Goal: Task Accomplishment & Management: Manage account settings

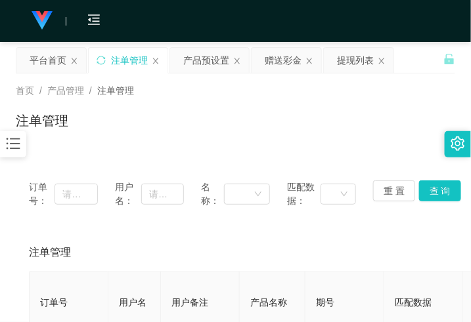
click at [188, 62] on div "产品预设置" at bounding box center [206, 60] width 46 height 25
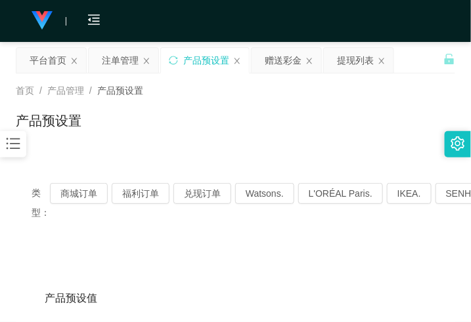
drag, startPoint x: 194, startPoint y: 182, endPoint x: 148, endPoint y: 230, distance: 66.4
click at [192, 188] on div "类型： 商城订单 福利订单 兑现订单 Watsons. L'ORÉAL Paris. IKEA. [GEOGRAPHIC_DATA]. COURTS." at bounding box center [235, 202] width 439 height 71
click at [191, 190] on button "兑现订单" at bounding box center [202, 193] width 58 height 21
drag, startPoint x: 227, startPoint y: 144, endPoint x: 227, endPoint y: 152, distance: 7.2
click at [227, 144] on div "首页 / 产品管理 / 产品预设置 / 产品预设置" at bounding box center [235, 113] width 471 height 78
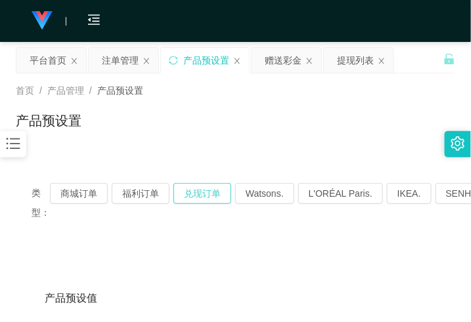
click at [194, 192] on button "兑现订单" at bounding box center [202, 193] width 58 height 21
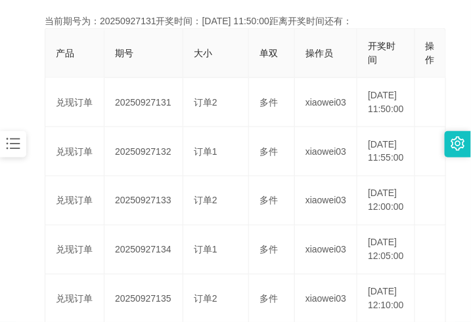
scroll to position [328, 0]
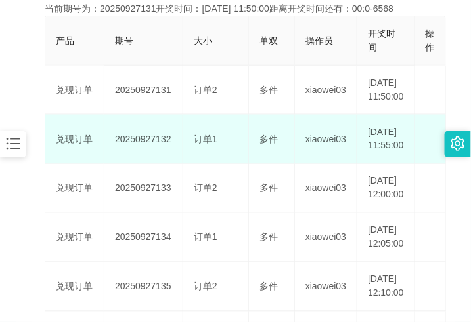
click at [158, 162] on td "20250927132" at bounding box center [143, 139] width 79 height 49
copy td "20250927132"
